Goal: Ask a question

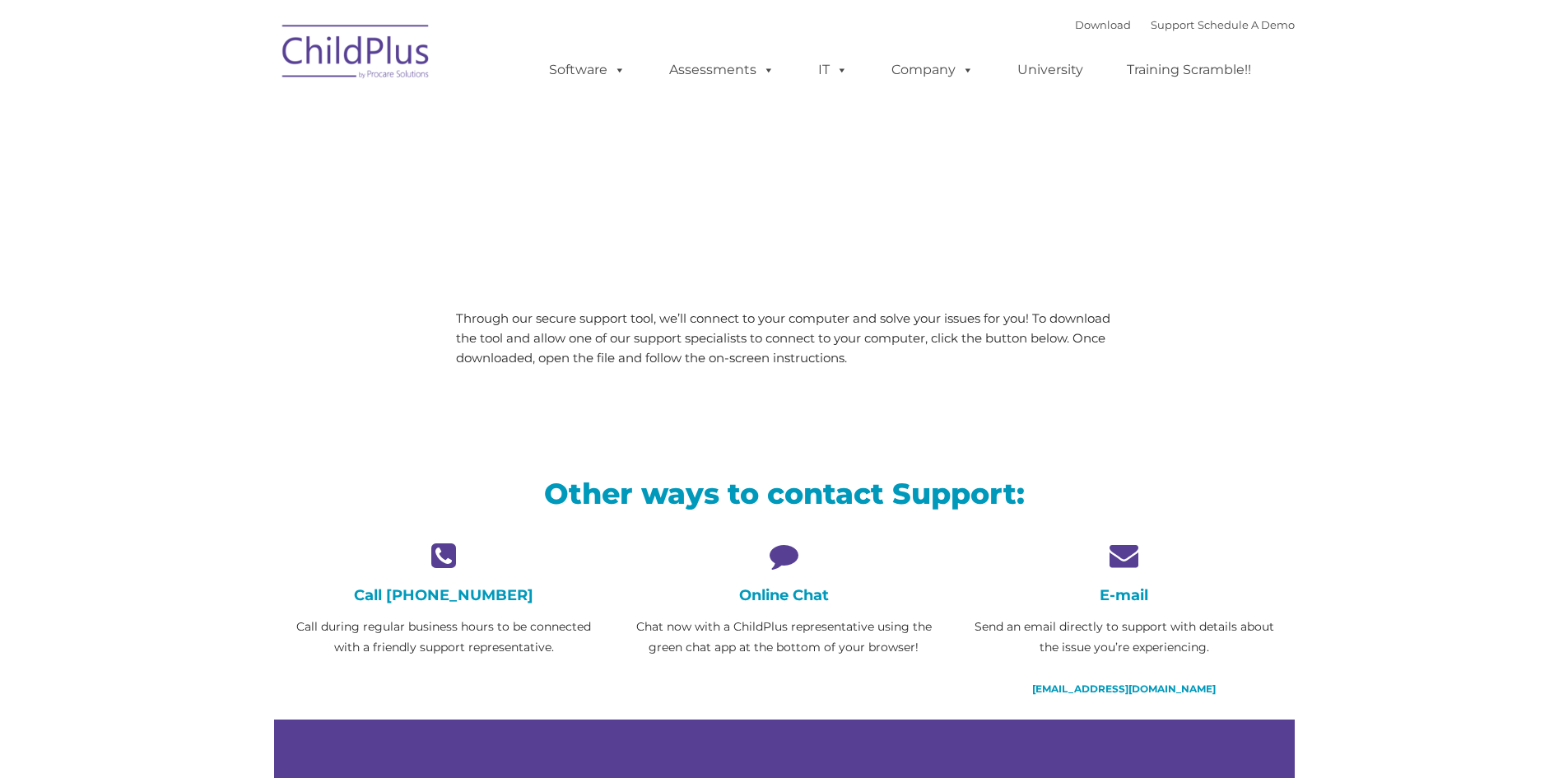
type input ""
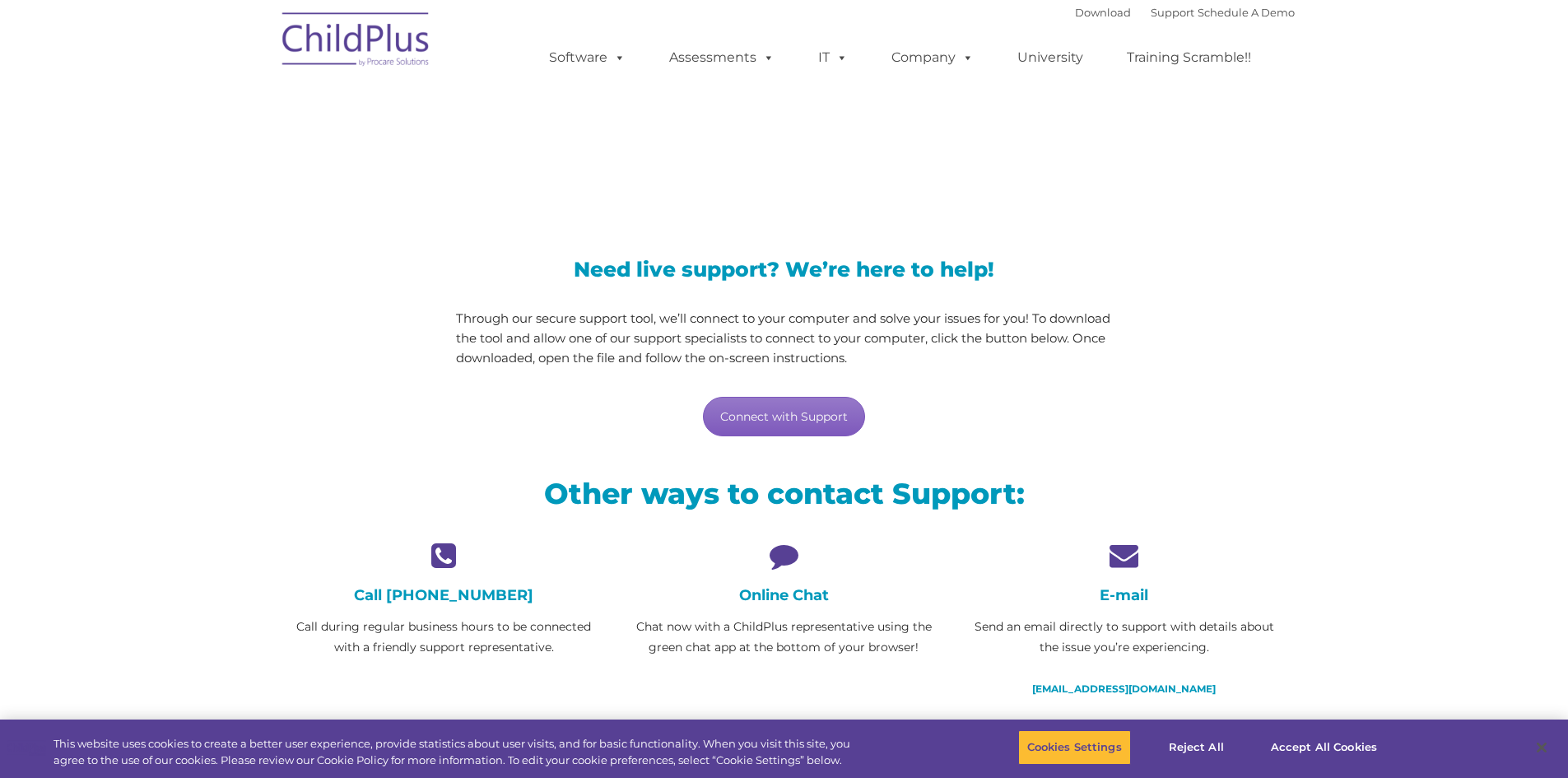
click at [801, 430] on link "Connect with Support" at bounding box center [784, 416] width 162 height 40
click at [849, 413] on link "Connect with Support" at bounding box center [784, 416] width 162 height 40
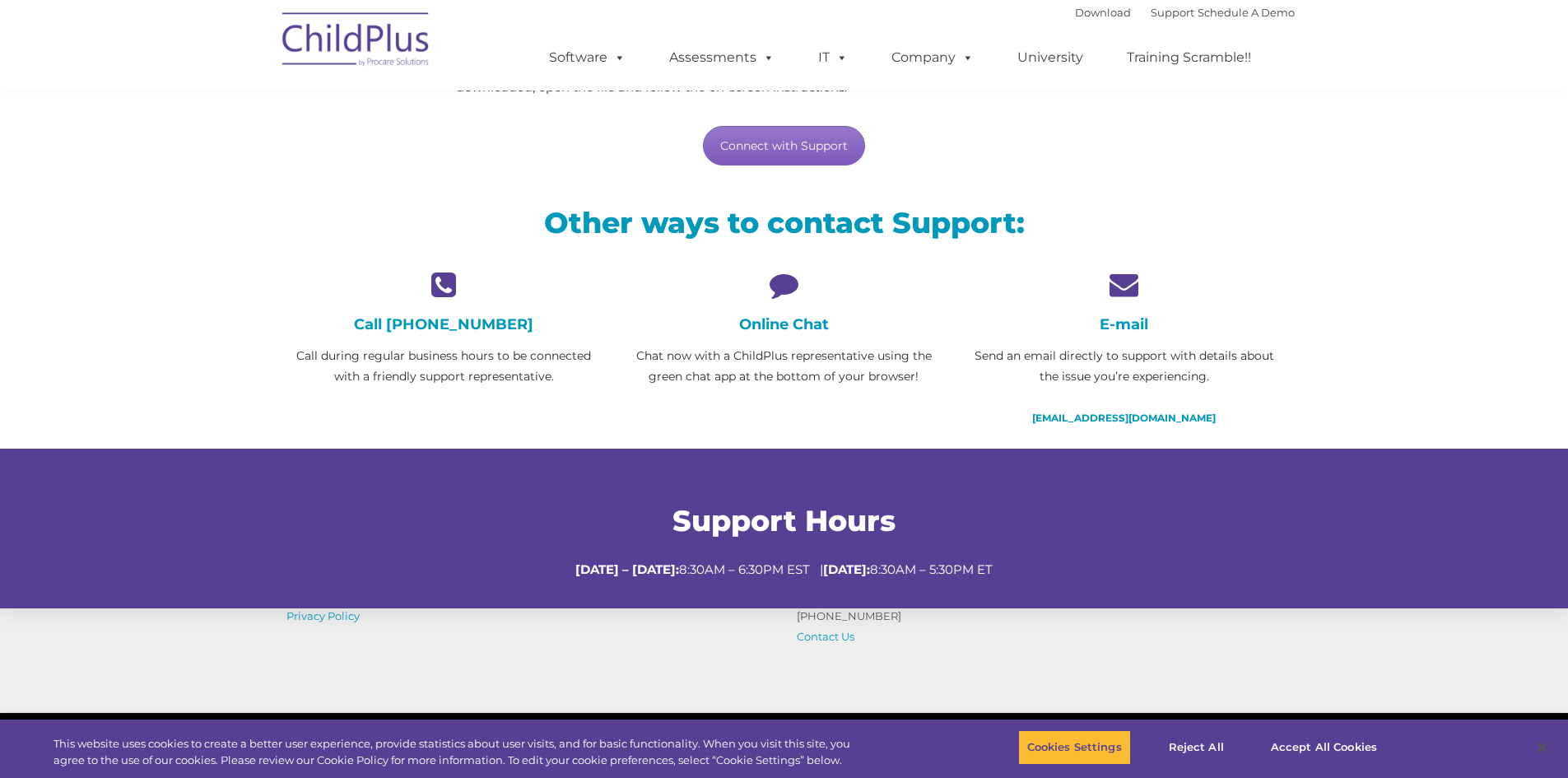
scroll to position [273, 0]
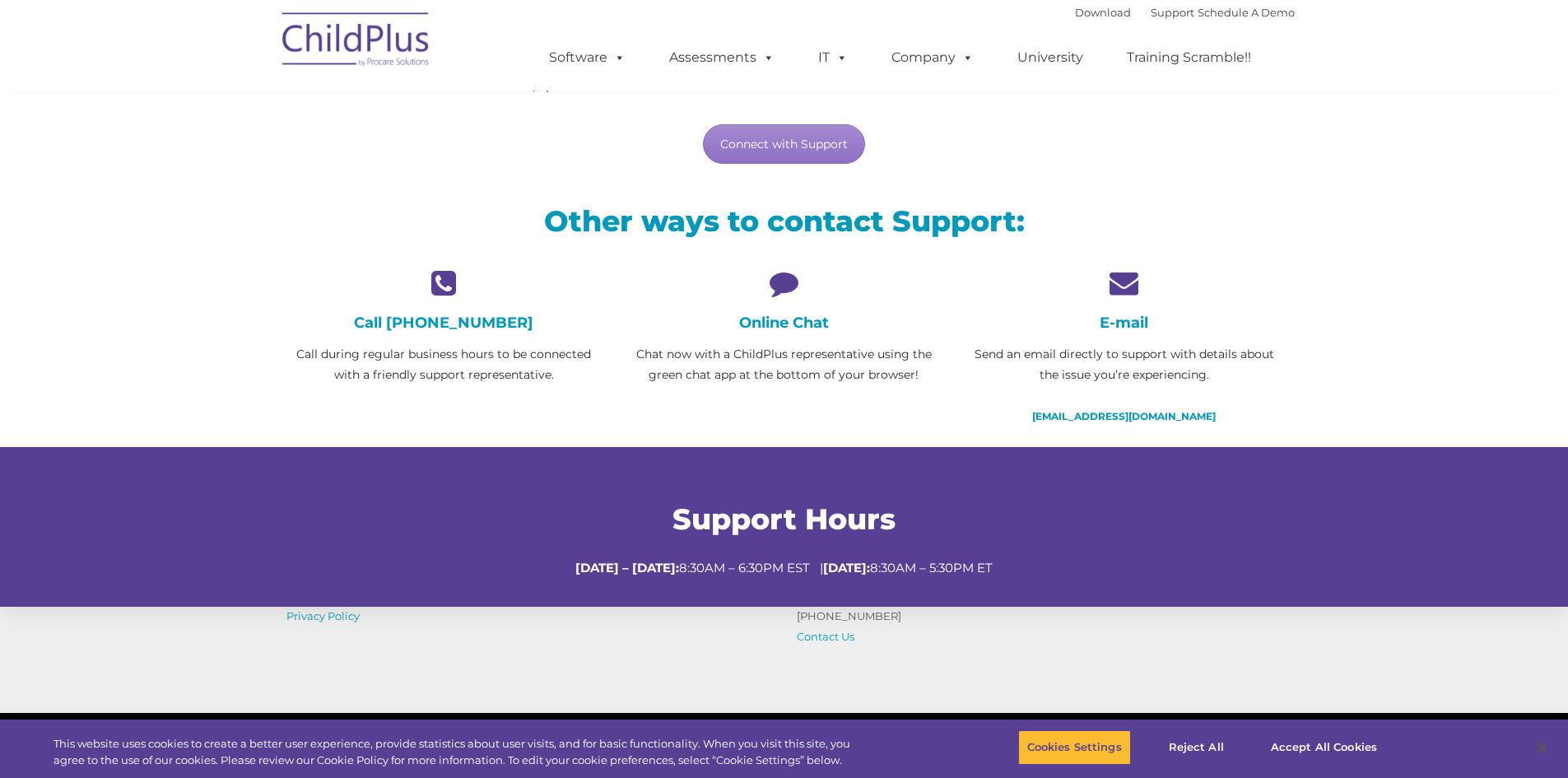
click at [776, 286] on icon at bounding box center [783, 282] width 315 height 29
click at [756, 363] on p "Chat now with a ChildPlus representative using the green chat app at the bottom…" at bounding box center [783, 364] width 315 height 41
click at [783, 299] on div "Online Chat Chat now with a ChildPlus representative using the green chat app a…" at bounding box center [783, 326] width 315 height 117
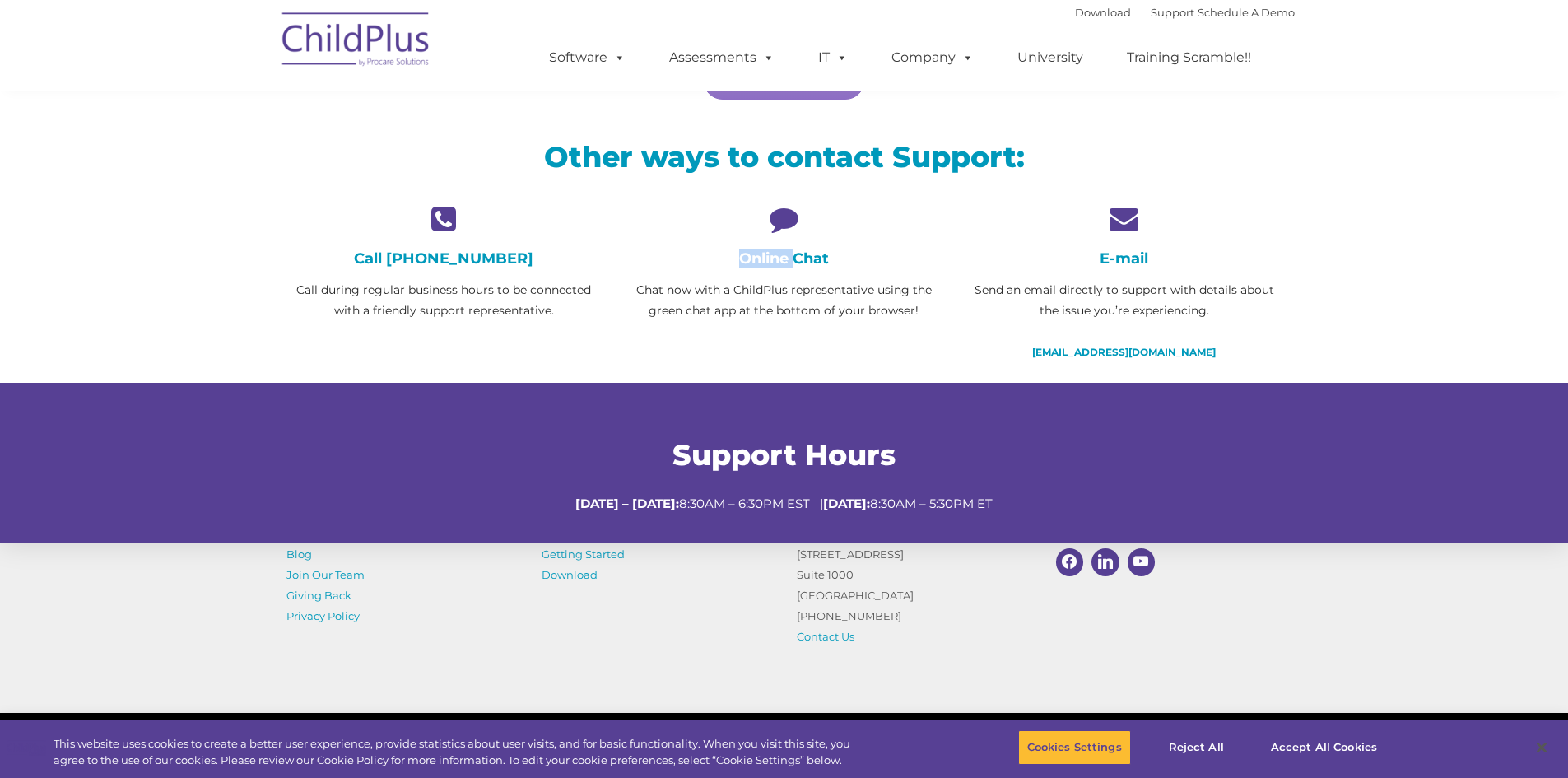
scroll to position [453, 0]
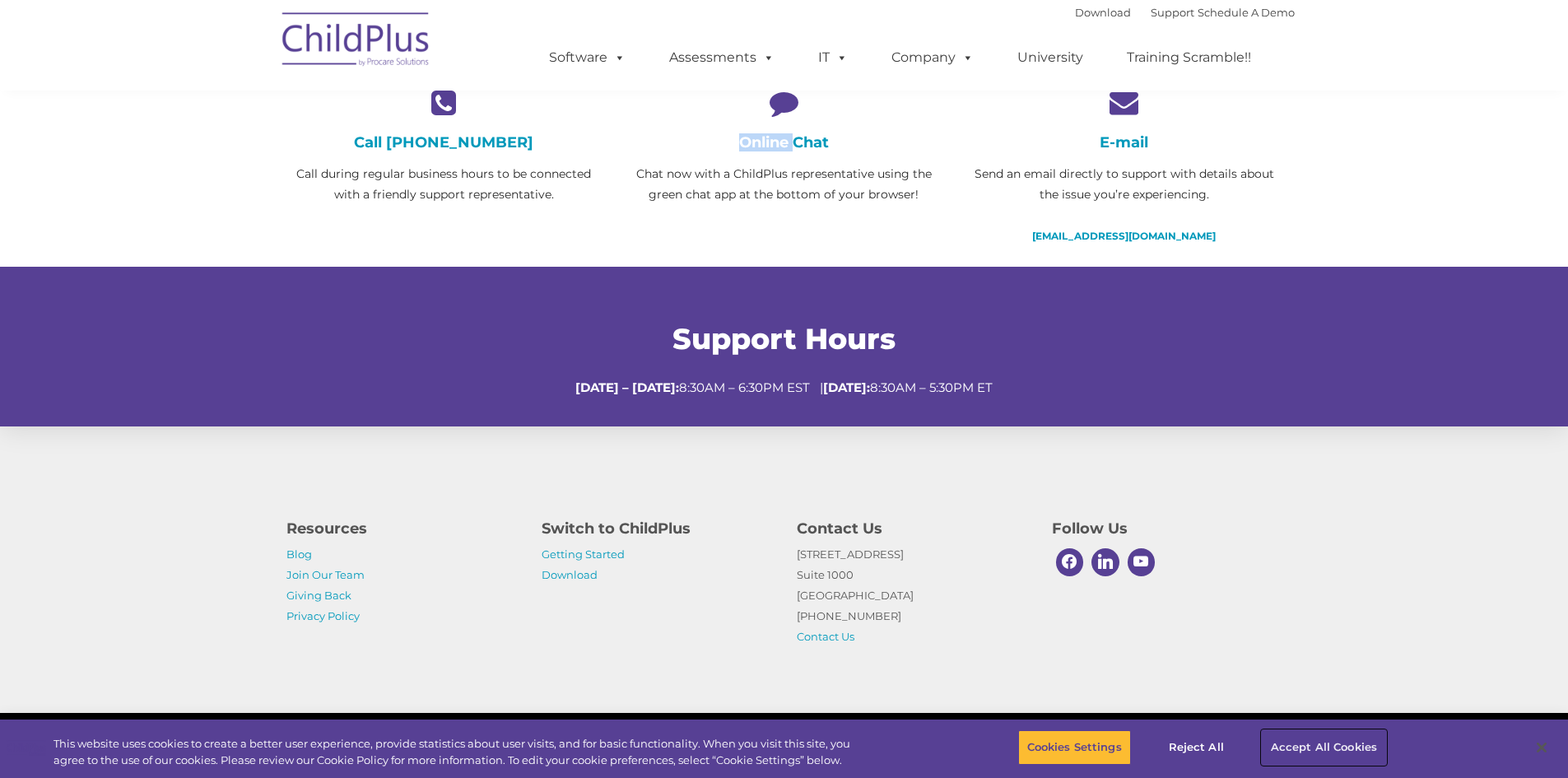
click at [1310, 754] on button "Accept All Cookies" at bounding box center [1324, 747] width 124 height 34
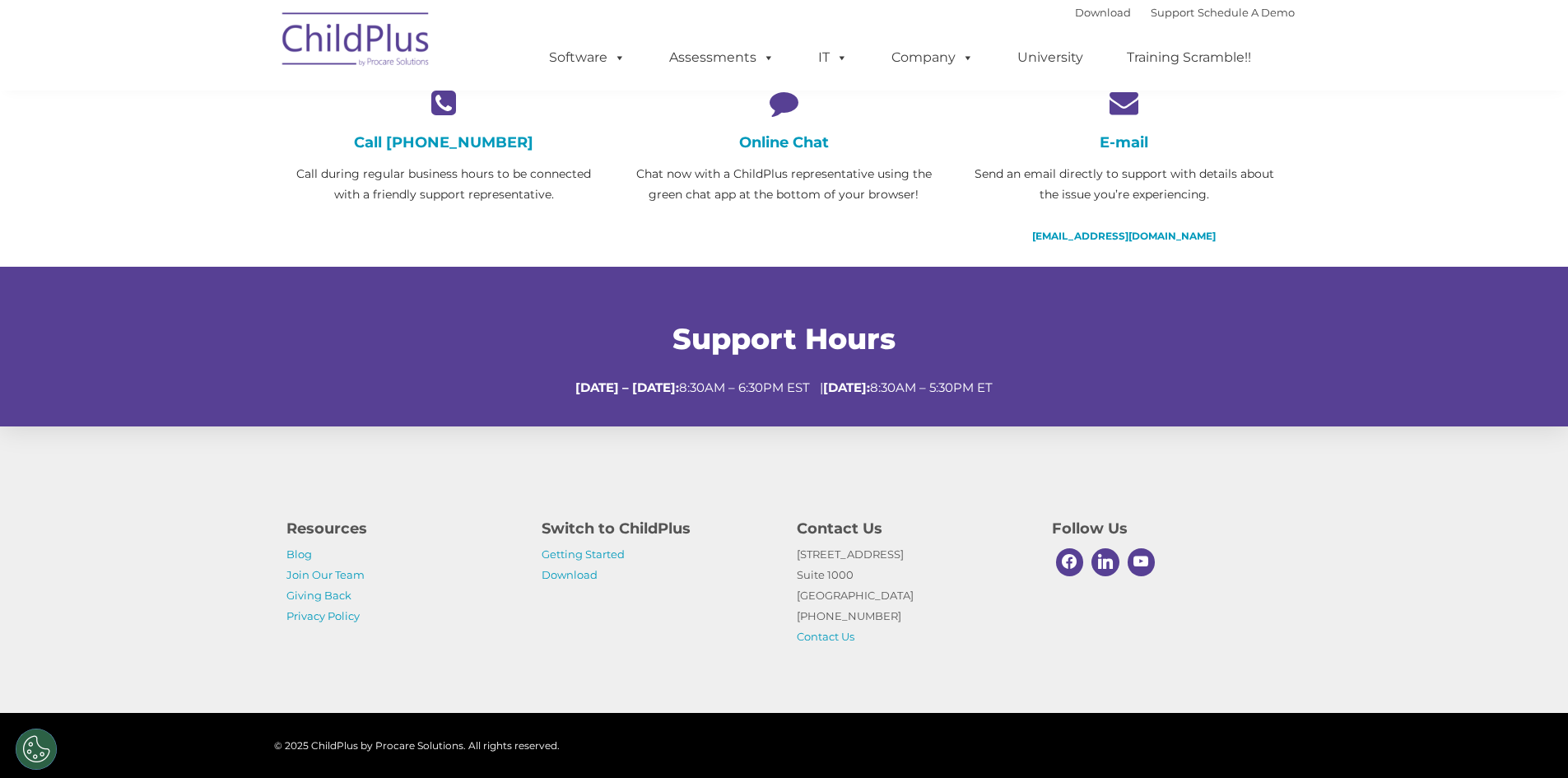
click at [792, 115] on icon at bounding box center [783, 102] width 315 height 29
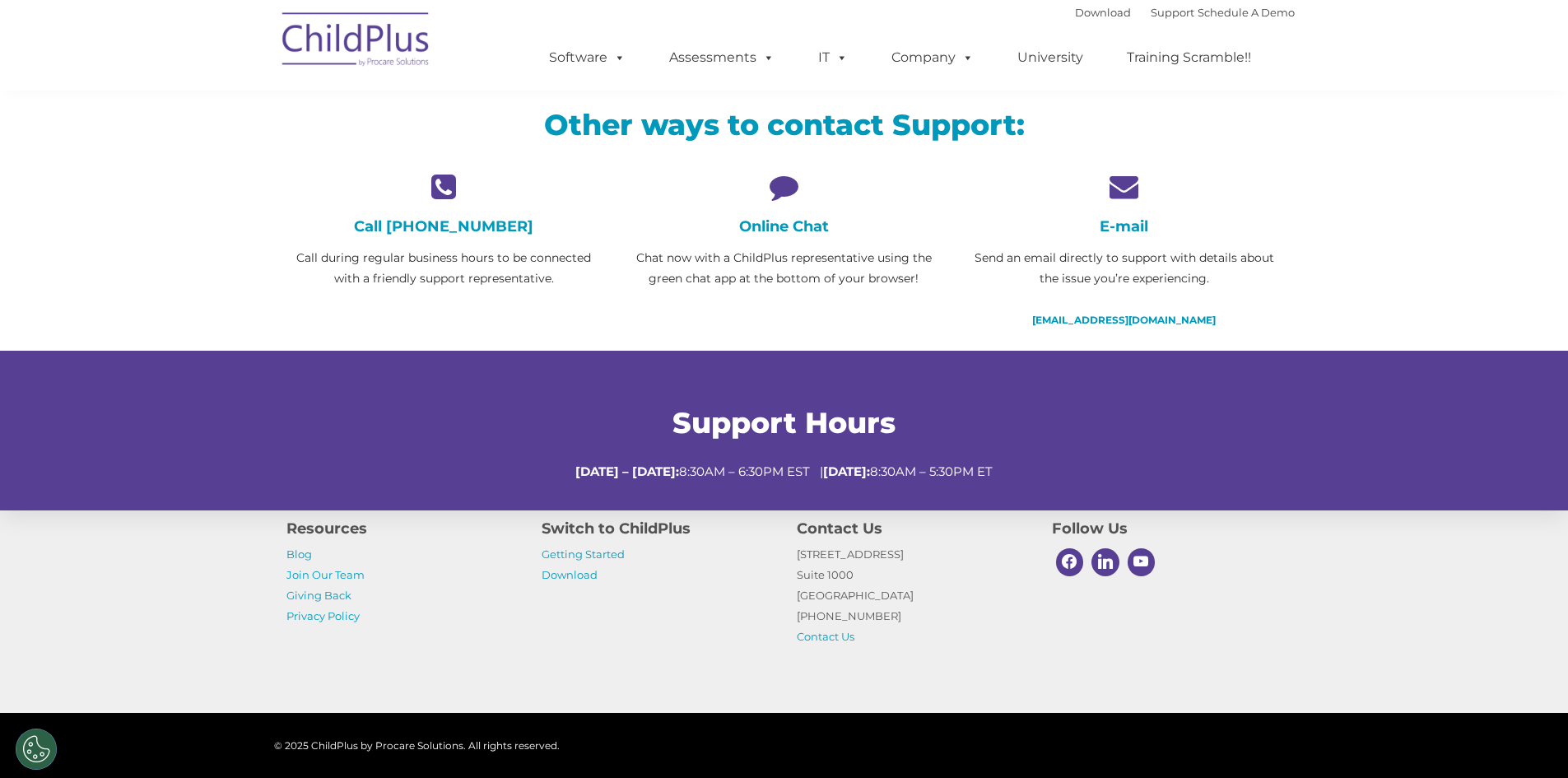
scroll to position [0, 0]
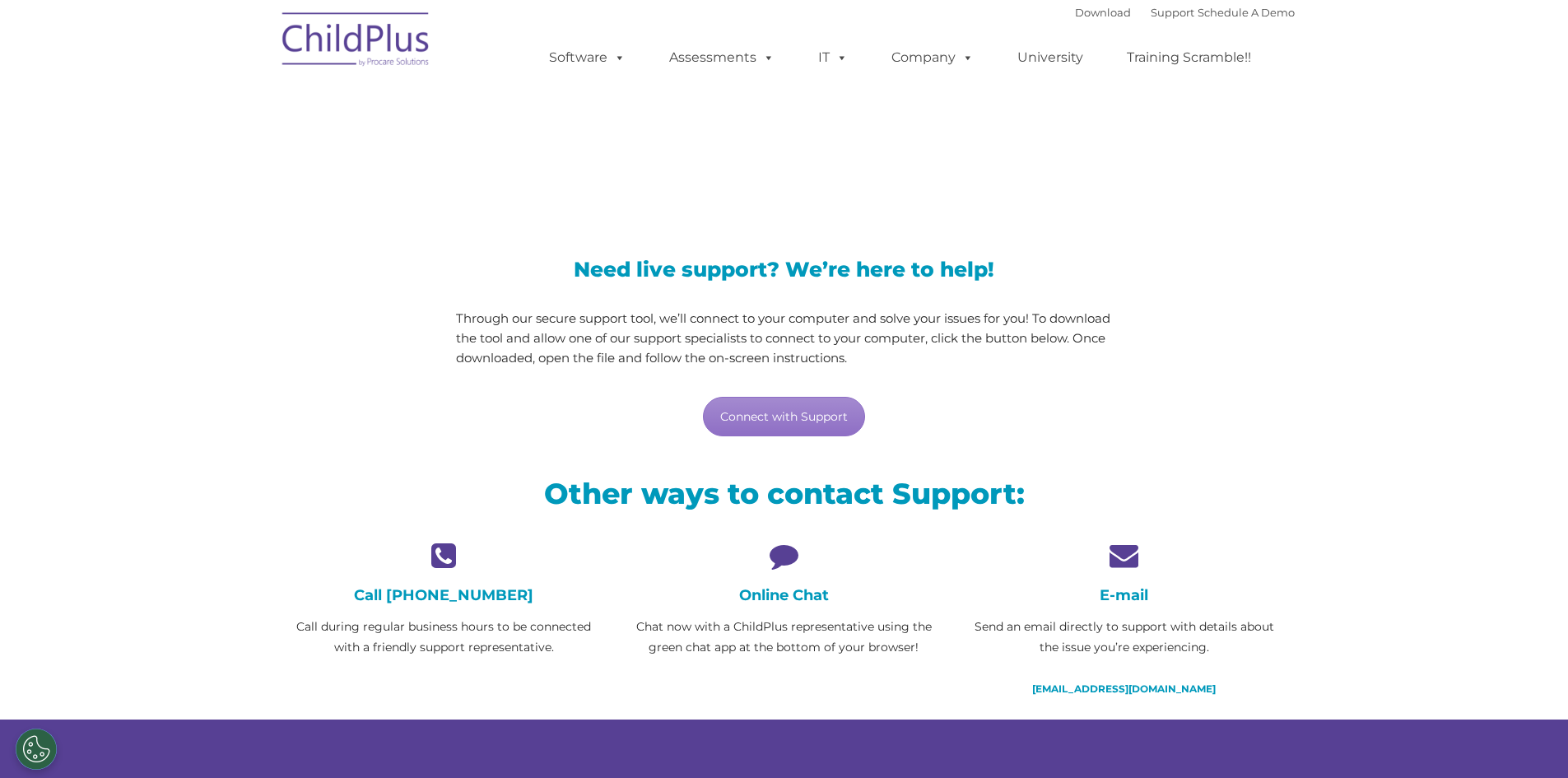
click at [386, 49] on img at bounding box center [356, 41] width 165 height 82
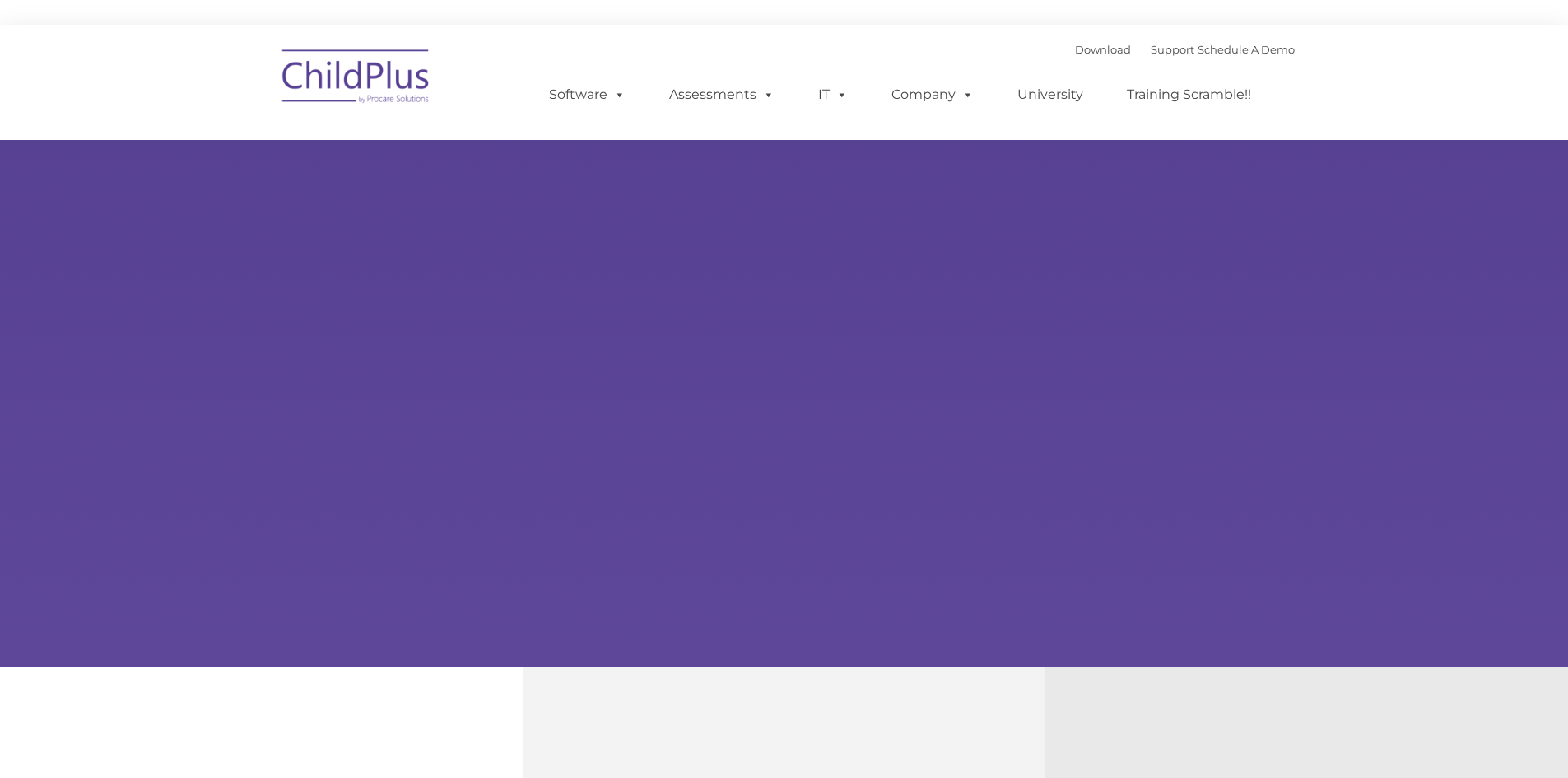
type input ""
select select "MEDIUM"
